Goal: Use online tool/utility: Use online tool/utility

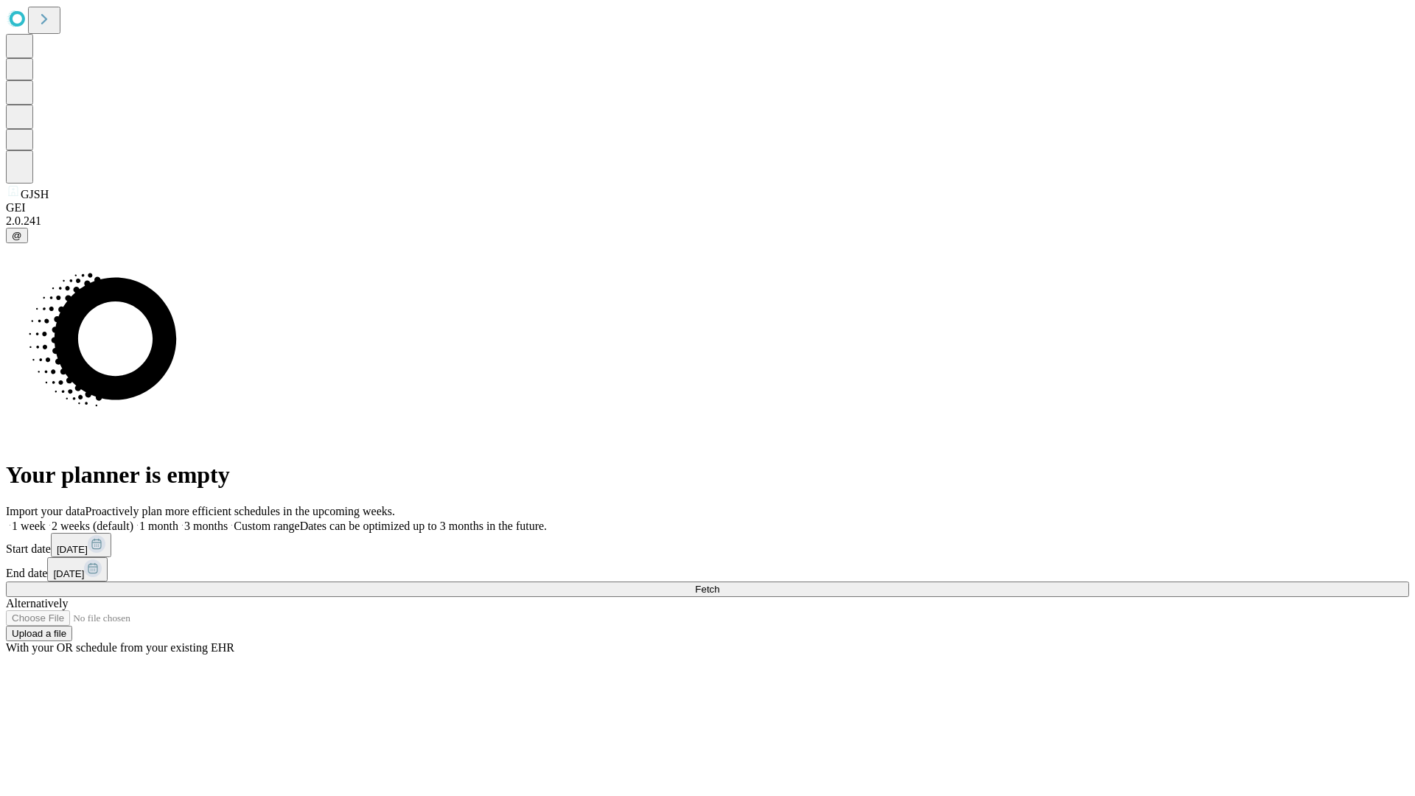
click at [720, 584] on span "Fetch" at bounding box center [707, 589] width 24 height 11
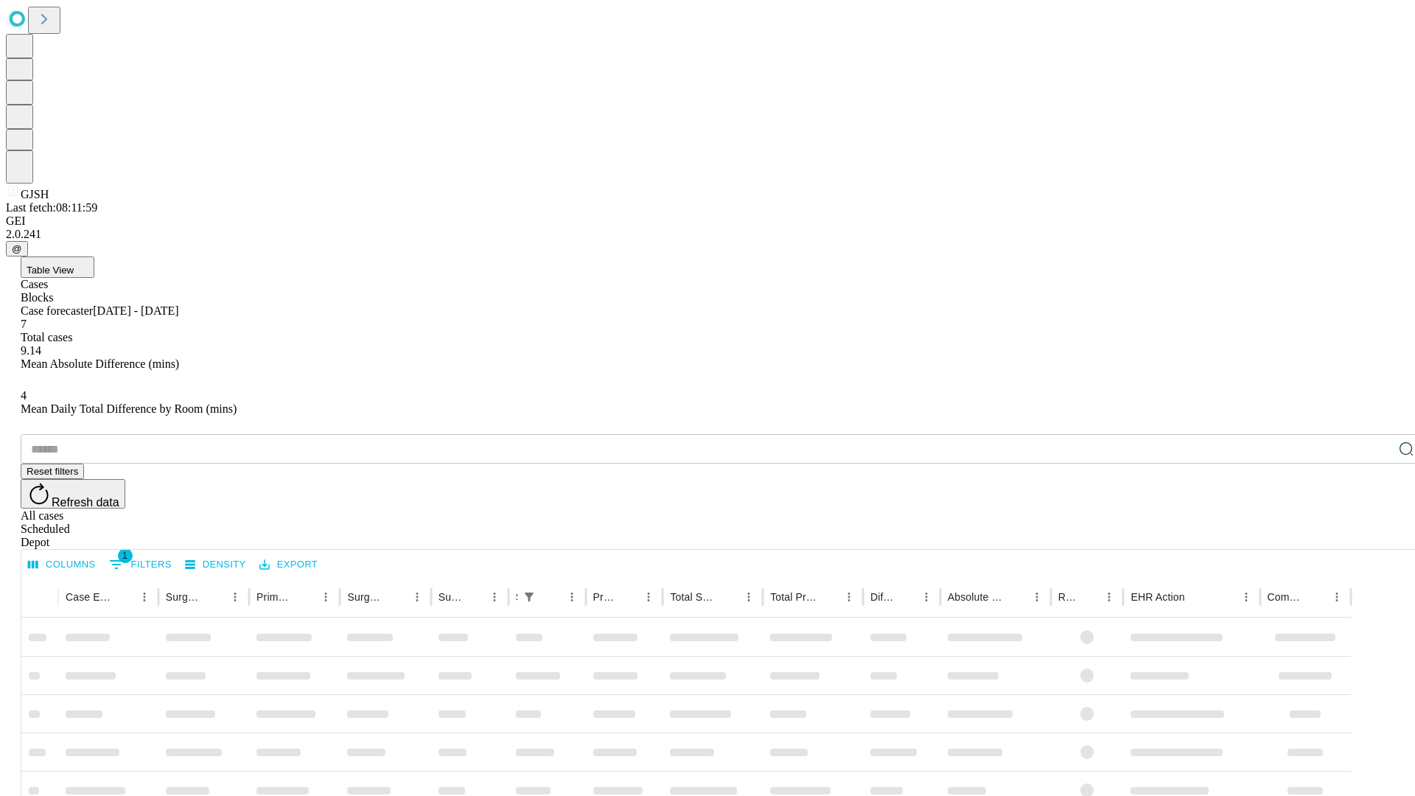
click at [1377, 536] on div "Depot" at bounding box center [723, 542] width 1404 height 13
